Goal: Transaction & Acquisition: Book appointment/travel/reservation

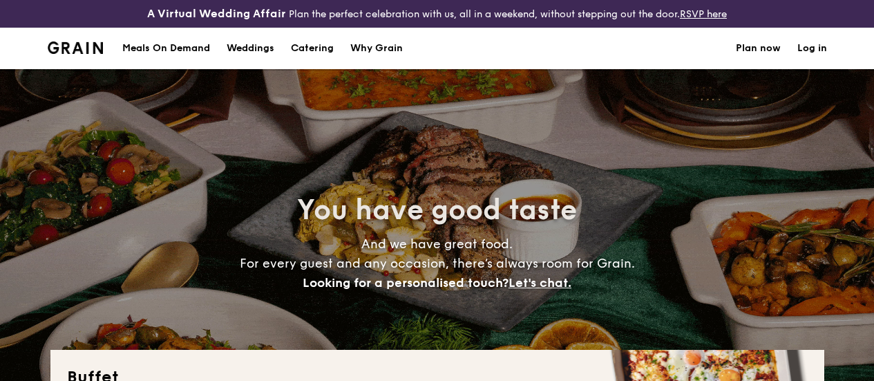
select select
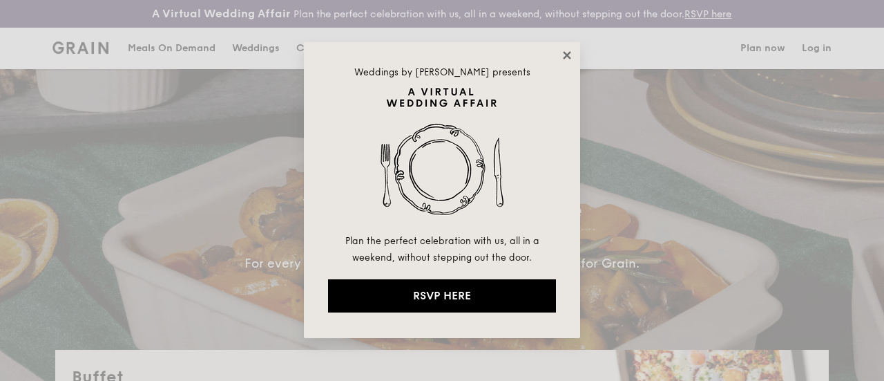
click at [570, 55] on icon at bounding box center [567, 55] width 12 height 12
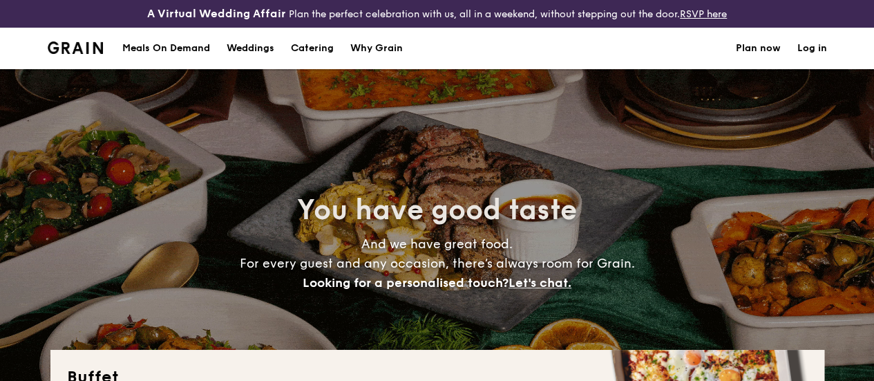
click at [307, 59] on h1 "Catering" at bounding box center [312, 48] width 43 height 41
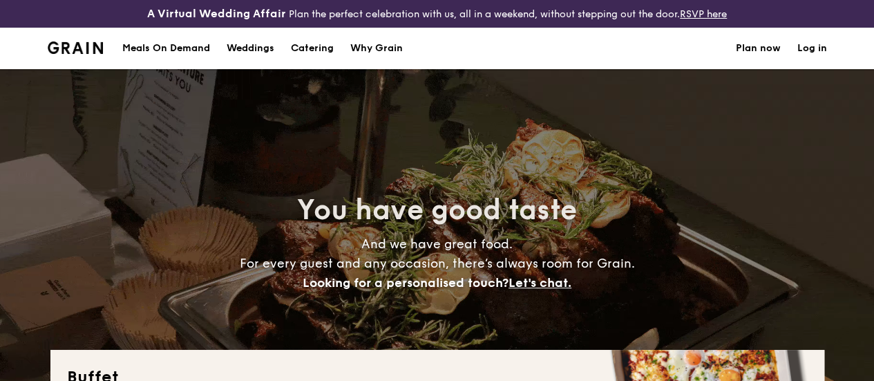
click at [315, 61] on h1 "Catering" at bounding box center [312, 48] width 43 height 41
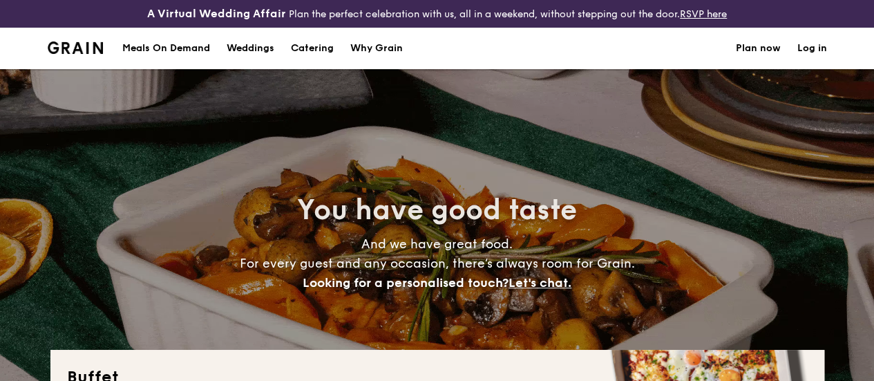
click at [304, 57] on h1 "Catering" at bounding box center [312, 48] width 43 height 41
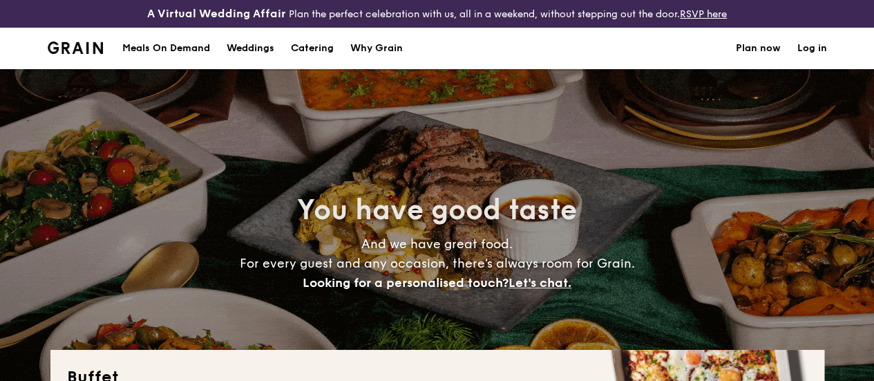
click at [303, 65] on h1 "Catering" at bounding box center [312, 48] width 43 height 41
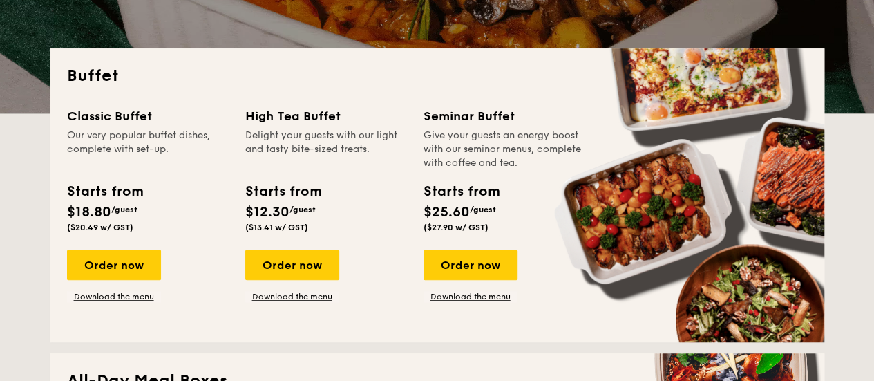
scroll to position [292, 0]
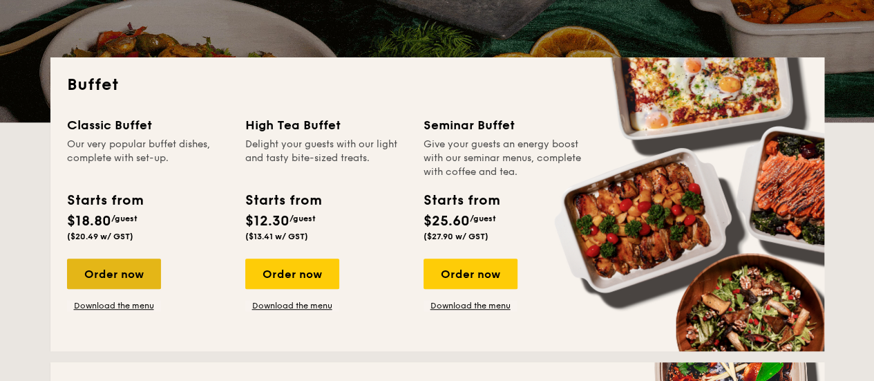
click at [114, 278] on div "Order now" at bounding box center [114, 273] width 94 height 30
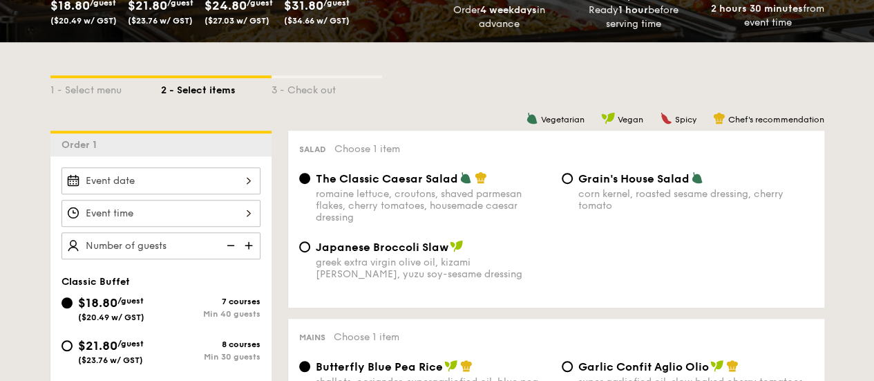
scroll to position [297, 0]
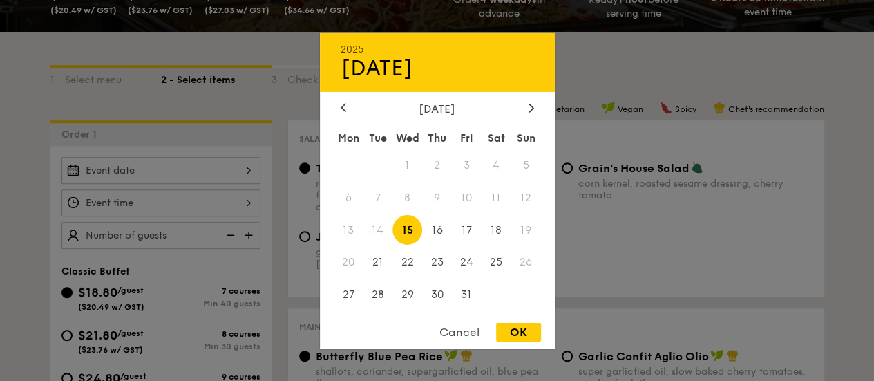
click at [115, 180] on div "2025 Oct [DATE] Tue Wed Thu Fri Sat Sun 1 2 3 4 5 6 7 8 9 10 11 12 13 14 15 16 …" at bounding box center [160, 170] width 199 height 27
click at [470, 296] on span "31" at bounding box center [467, 295] width 30 height 30
click at [511, 332] on div "OK" at bounding box center [518, 332] width 45 height 19
type input "[DATE]"
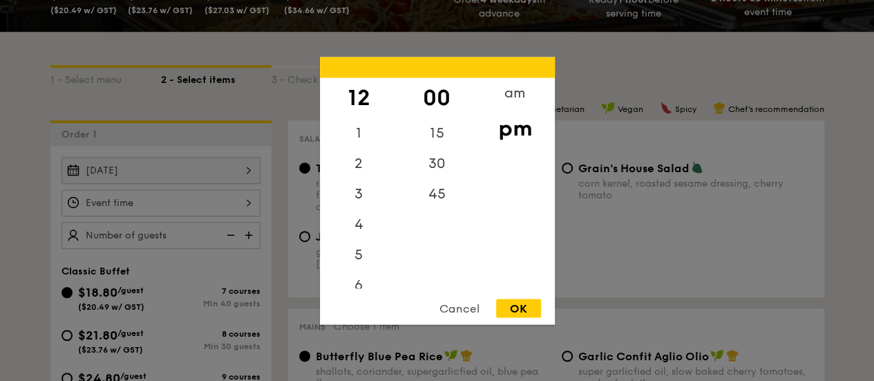
click at [238, 212] on div "12 1 2 3 4 5 6 7 8 9 10 11 00 15 30 45 am pm Cancel OK" at bounding box center [160, 202] width 199 height 27
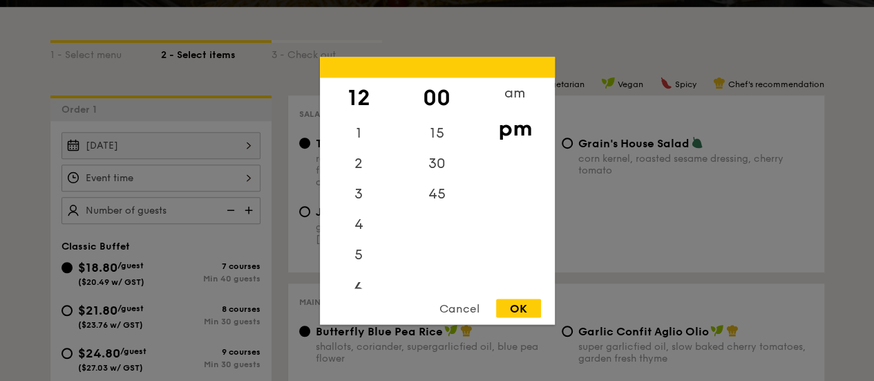
scroll to position [325, 0]
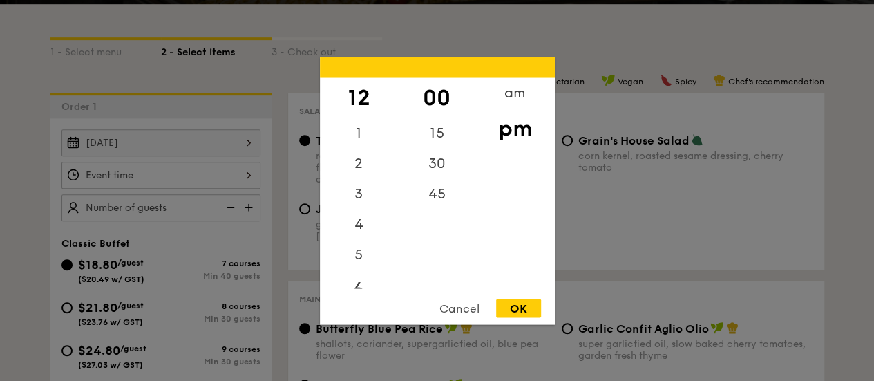
click at [359, 285] on div "6" at bounding box center [359, 289] width 78 height 40
click at [359, 285] on div "7" at bounding box center [359, 287] width 78 height 30
click at [526, 310] on div "OK" at bounding box center [518, 307] width 45 height 19
type input "7:00PM"
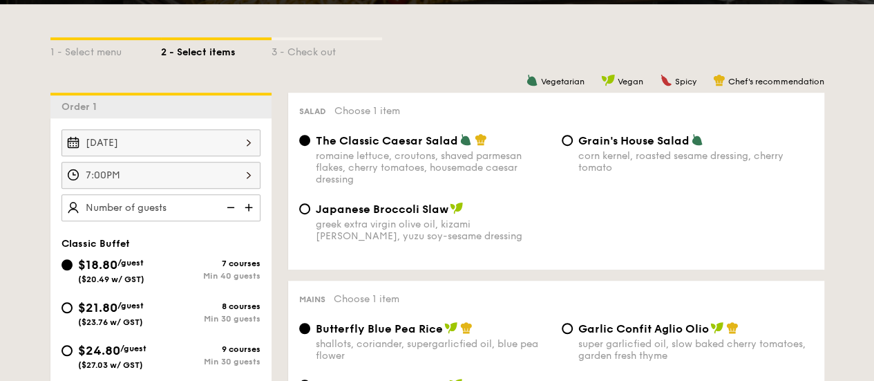
click at [73, 316] on div "$21.80 /guest ($23.76 w/ GST)" at bounding box center [110, 312] width 99 height 29
click at [73, 313] on input "$21.80 /guest ($23.76 w/ GST) 8 courses Min 30 guests" at bounding box center [66, 307] width 11 height 11
radio input "true"
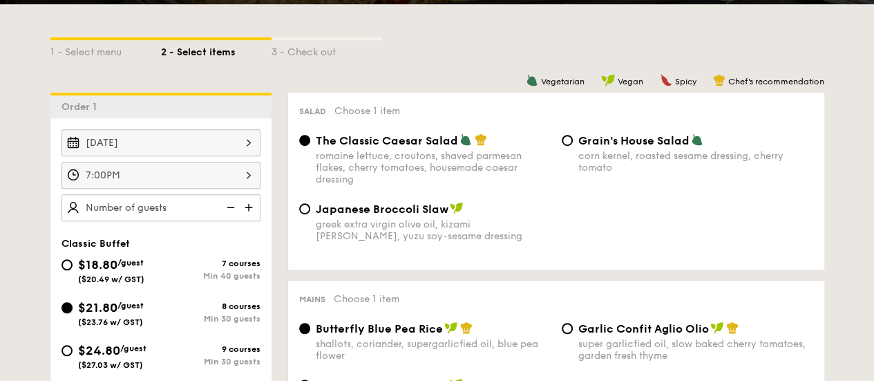
radio input "true"
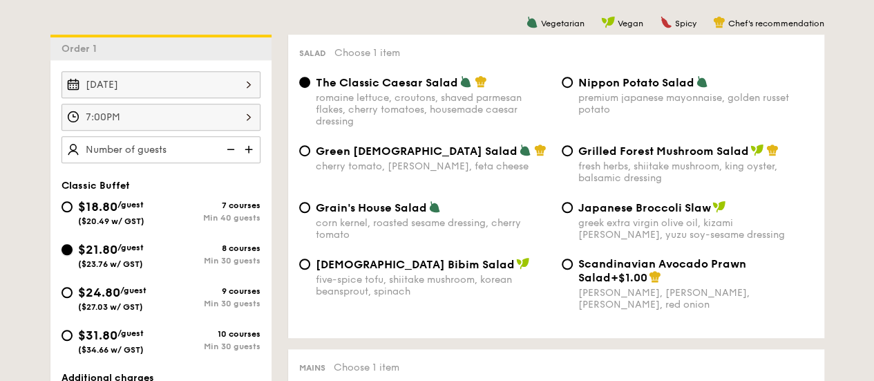
scroll to position [388, 0]
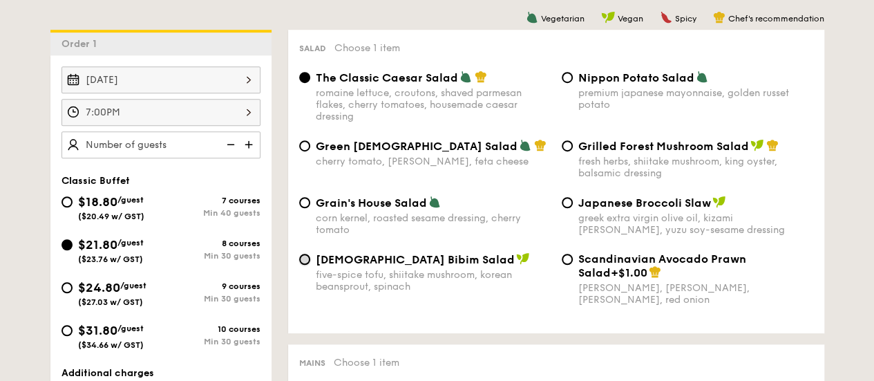
click at [304, 265] on input "Korean Bibim Salad five-spice tofu, shiitake mushroom, korean beansprout, spina…" at bounding box center [304, 259] width 11 height 11
radio input "true"
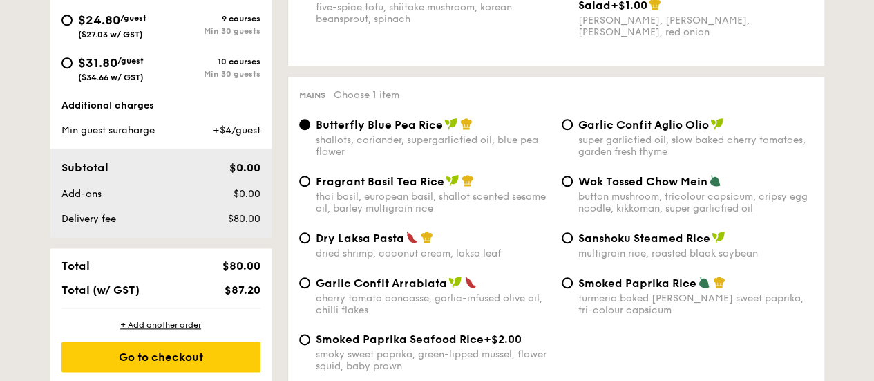
scroll to position [680, 0]
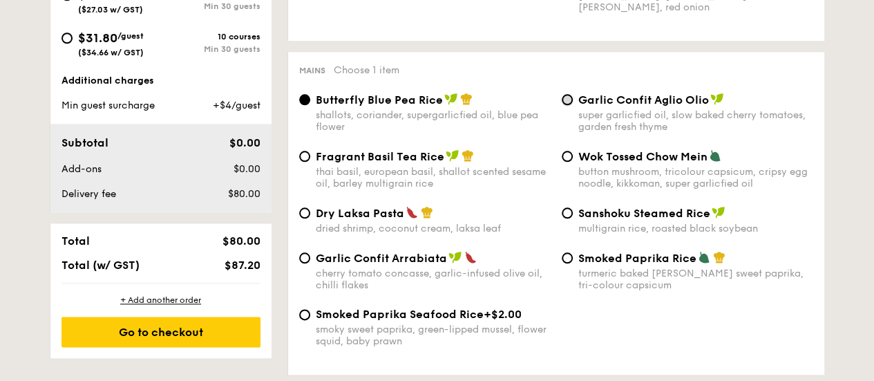
click at [569, 105] on input "Garlic Confit Aglio Olio super garlicfied oil, slow baked cherry tomatoes, gard…" at bounding box center [567, 99] width 11 height 11
radio input "true"
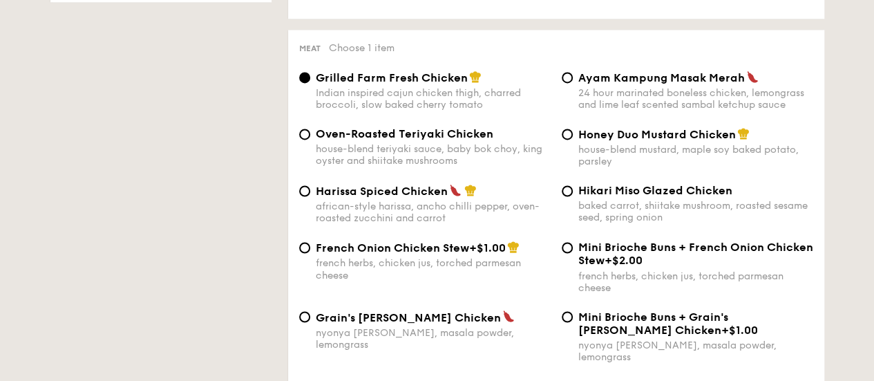
scroll to position [1092, 0]
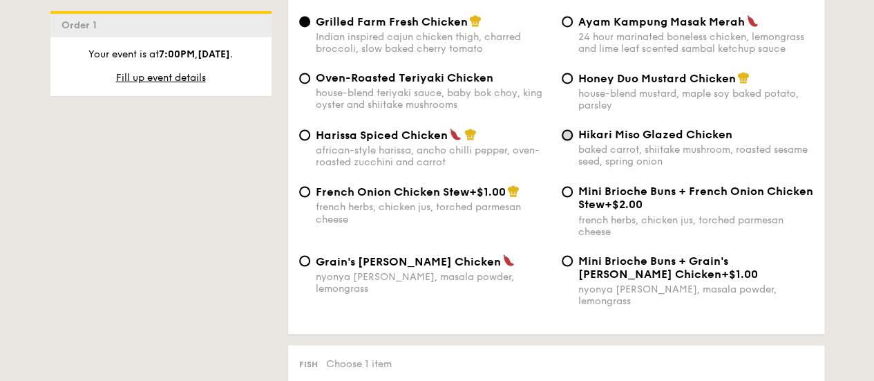
click at [564, 140] on input "Hikari Miso Glazed Chicken baked carrot, shiitake mushroom, roasted sesame seed…" at bounding box center [567, 134] width 11 height 11
radio input "true"
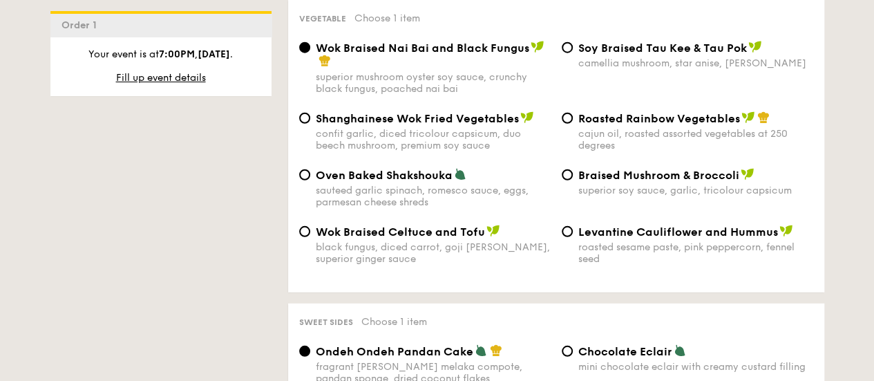
scroll to position [1850, 0]
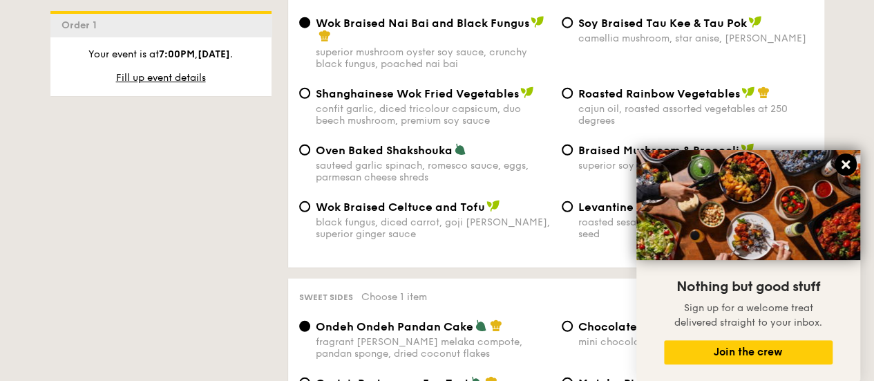
click at [851, 169] on icon at bounding box center [845, 164] width 12 height 12
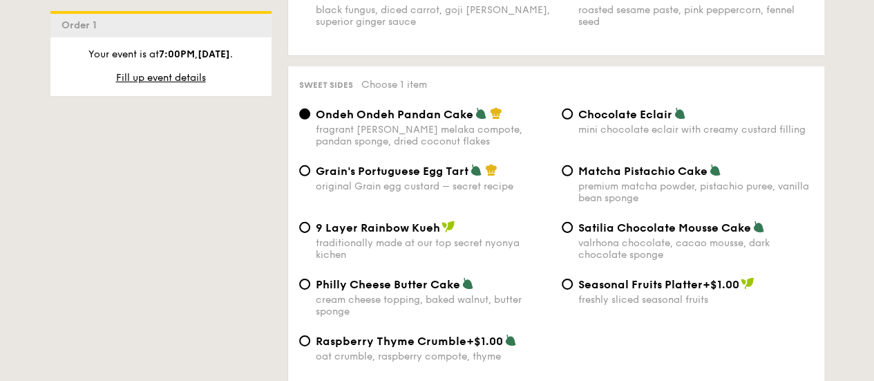
scroll to position [2032, 0]
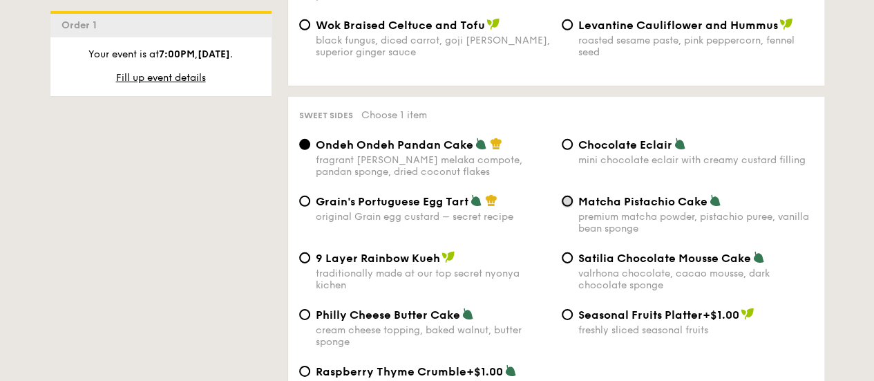
click at [569, 201] on input "Matcha Pistachio Cake premium matcha powder, pistachio puree, vanilla bean spon…" at bounding box center [567, 201] width 11 height 11
radio input "true"
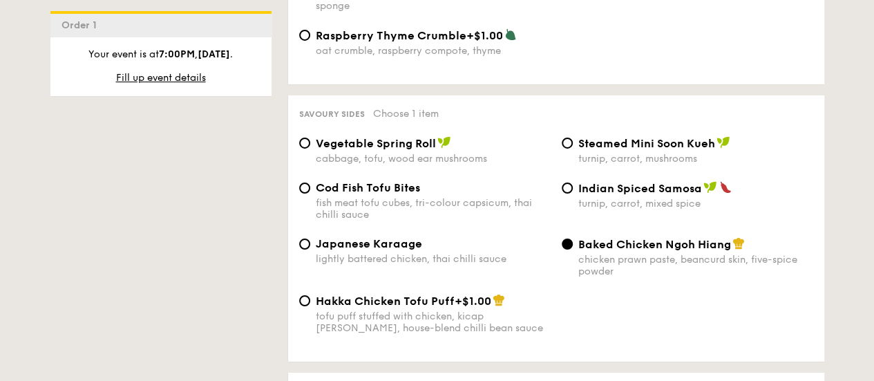
scroll to position [2352, 0]
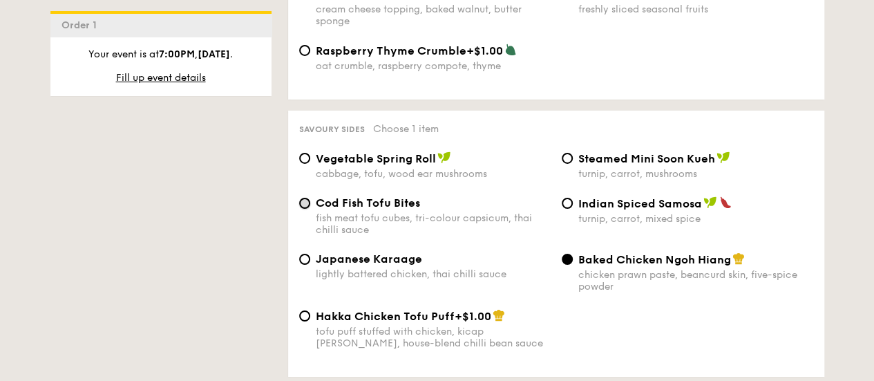
click at [304, 209] on input "Cod Fish Tofu Bites fish meat tofu cubes, tri-colour capsicum, thai chilli sauce" at bounding box center [304, 203] width 11 height 11
radio input "true"
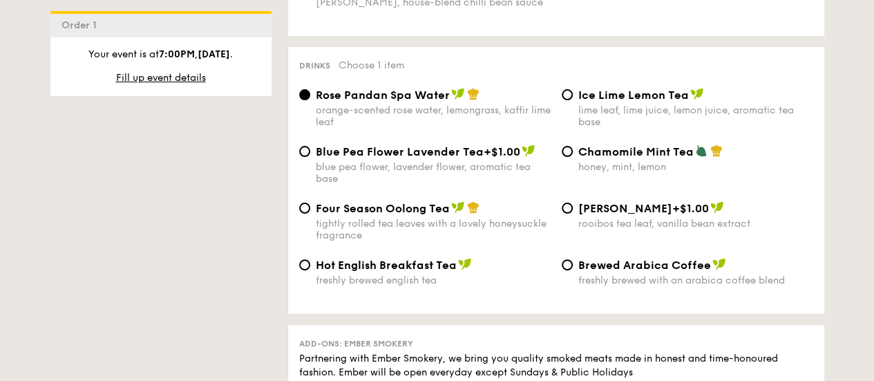
scroll to position [2688, 0]
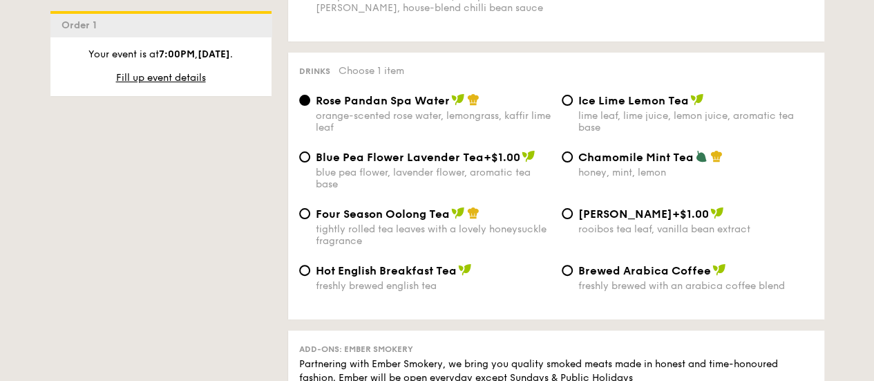
click at [560, 108] on div "Ice Lime Lemon Tea lime leaf, lime juice, lemon juice, aromatic tea base" at bounding box center [687, 113] width 263 height 40
click at [301, 225] on div "Four Season Oolong Tea tightly rolled tea leaves with a lovely honeysuckle frag…" at bounding box center [425, 227] width 263 height 40
click at [304, 219] on input "Four Season Oolong Tea tightly rolled tea leaves with a lovely honeysuckle frag…" at bounding box center [304, 213] width 11 height 11
radio input "true"
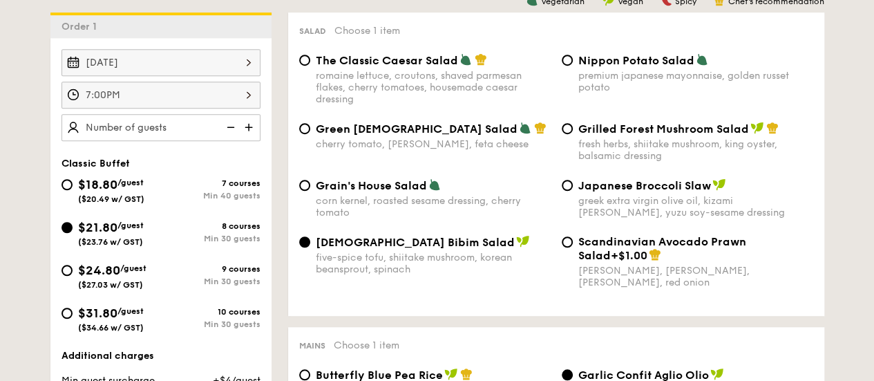
scroll to position [400, 0]
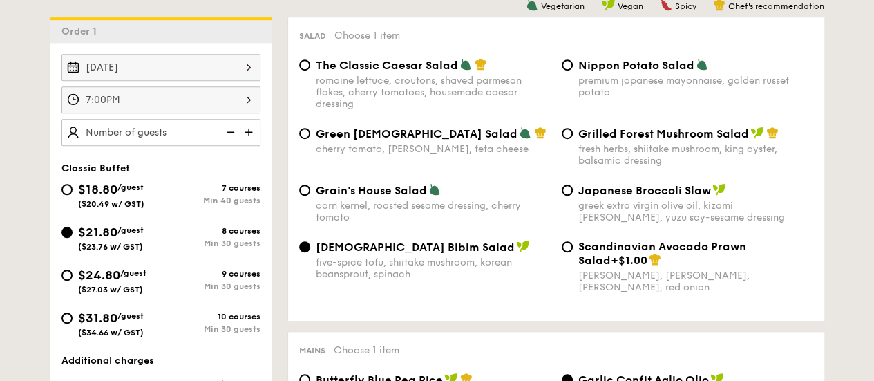
click at [248, 145] on img at bounding box center [250, 132] width 21 height 26
click at [249, 145] on img at bounding box center [250, 132] width 21 height 26
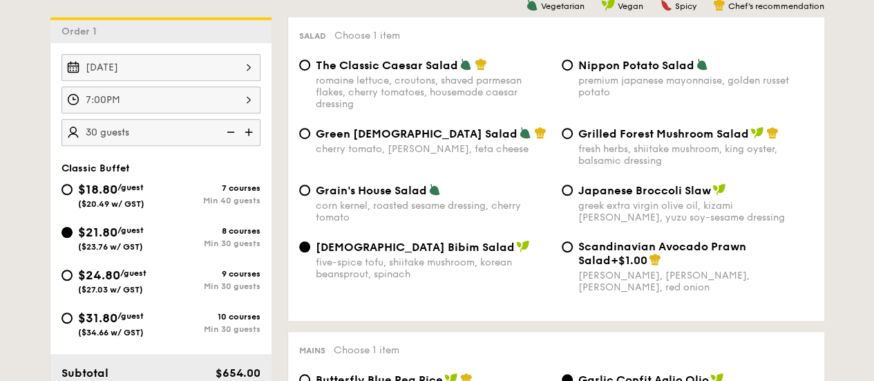
click at [249, 145] on img at bounding box center [250, 132] width 21 height 26
type input "45 guests"
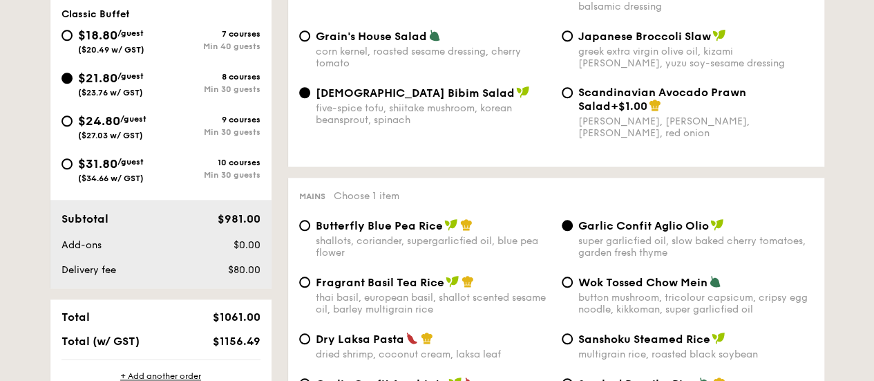
scroll to position [564, 0]
